Goal: Task Accomplishment & Management: Use online tool/utility

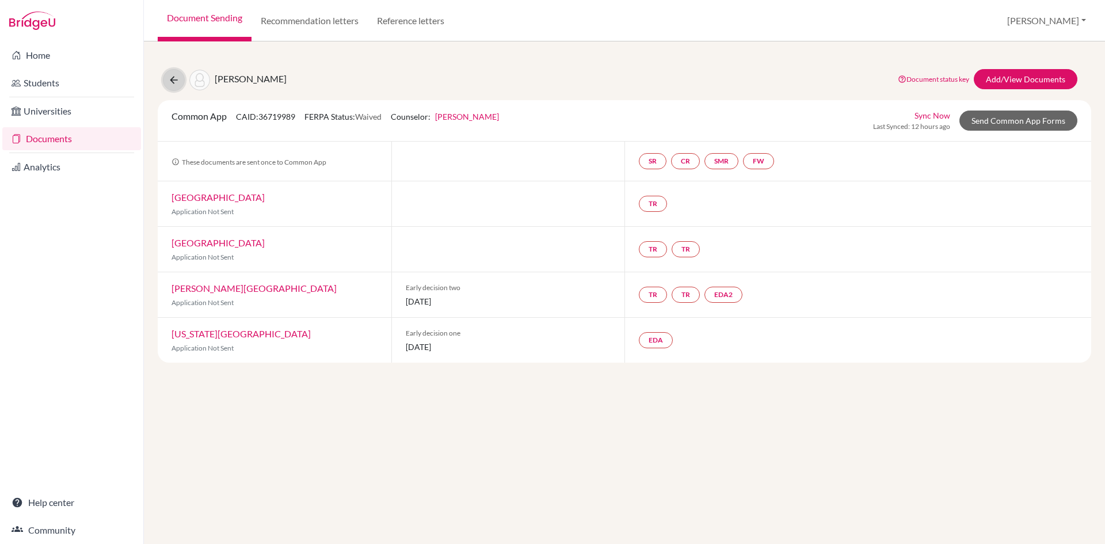
click at [175, 81] on icon at bounding box center [174, 80] width 12 height 12
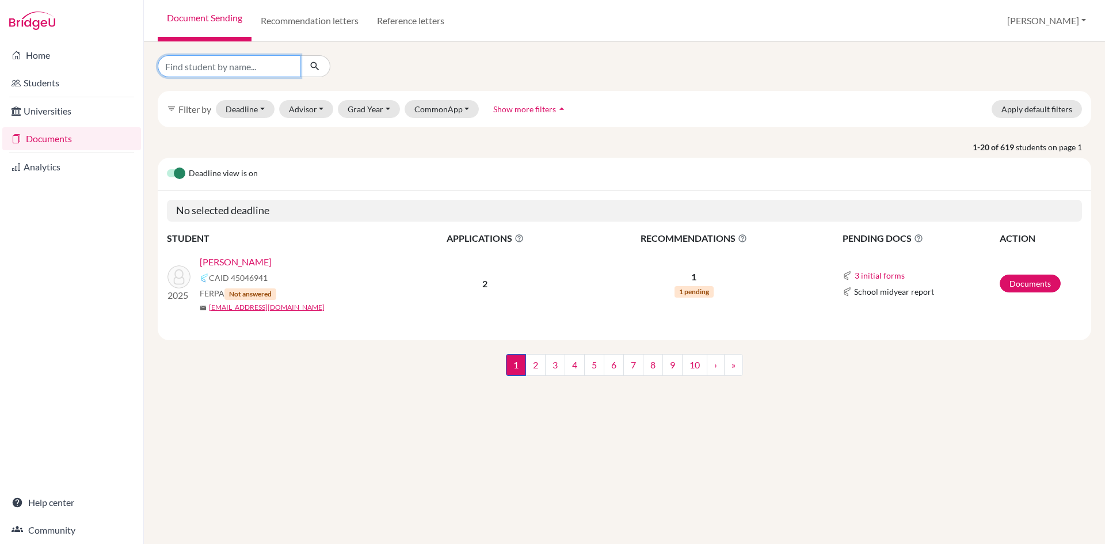
click at [259, 70] on input "Find student by name..." at bounding box center [229, 66] width 143 height 22
type input "shrijan poudel"
click button "submit" at bounding box center [315, 66] width 30 height 22
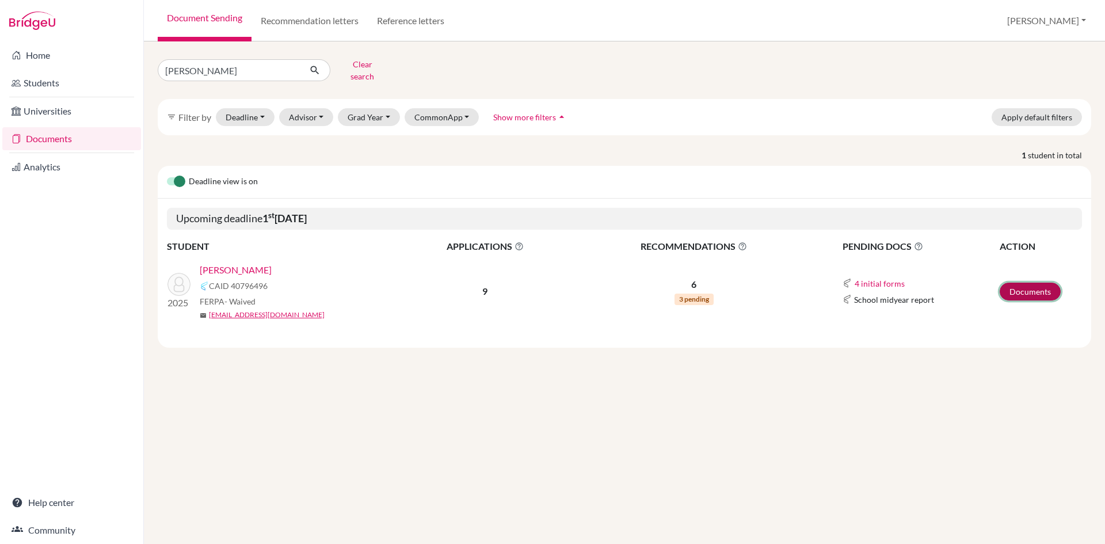
click at [1030, 282] on link "Documents" at bounding box center [1029, 291] width 61 height 18
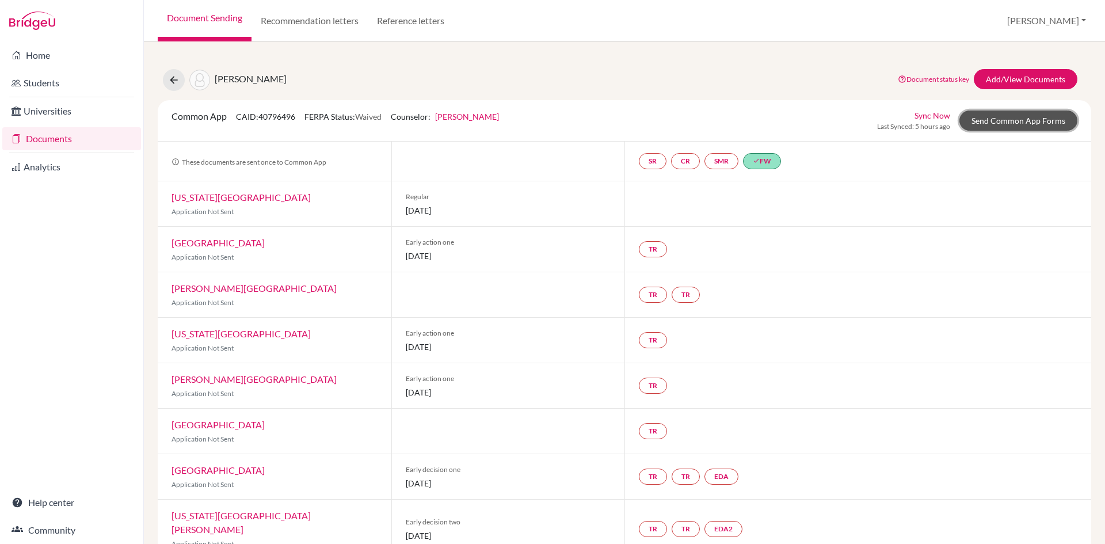
click at [1013, 123] on link "Send Common App Forms" at bounding box center [1018, 120] width 118 height 20
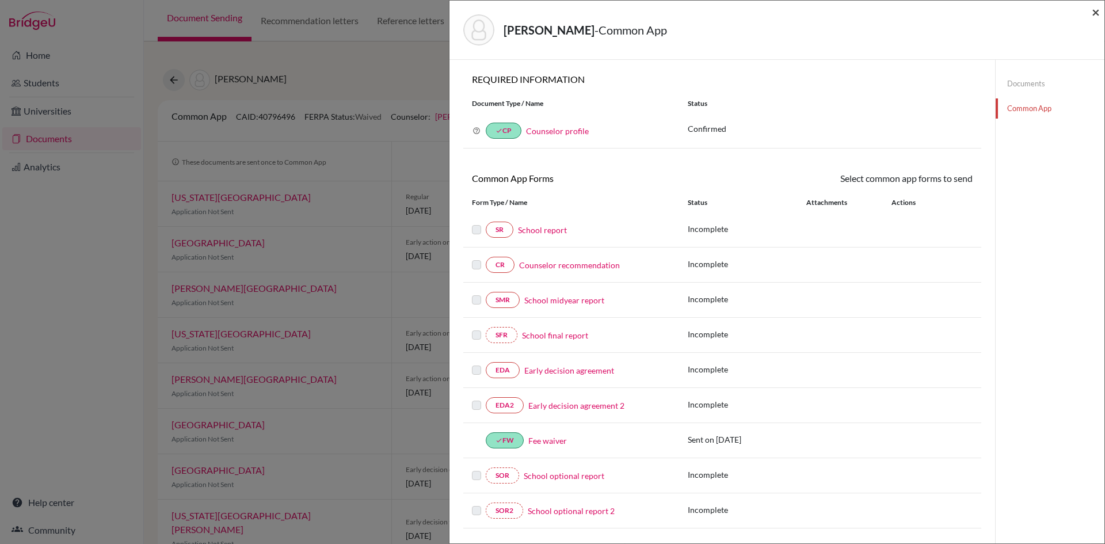
click at [1095, 10] on span "×" at bounding box center [1095, 11] width 8 height 17
